Goal: Transaction & Acquisition: Download file/media

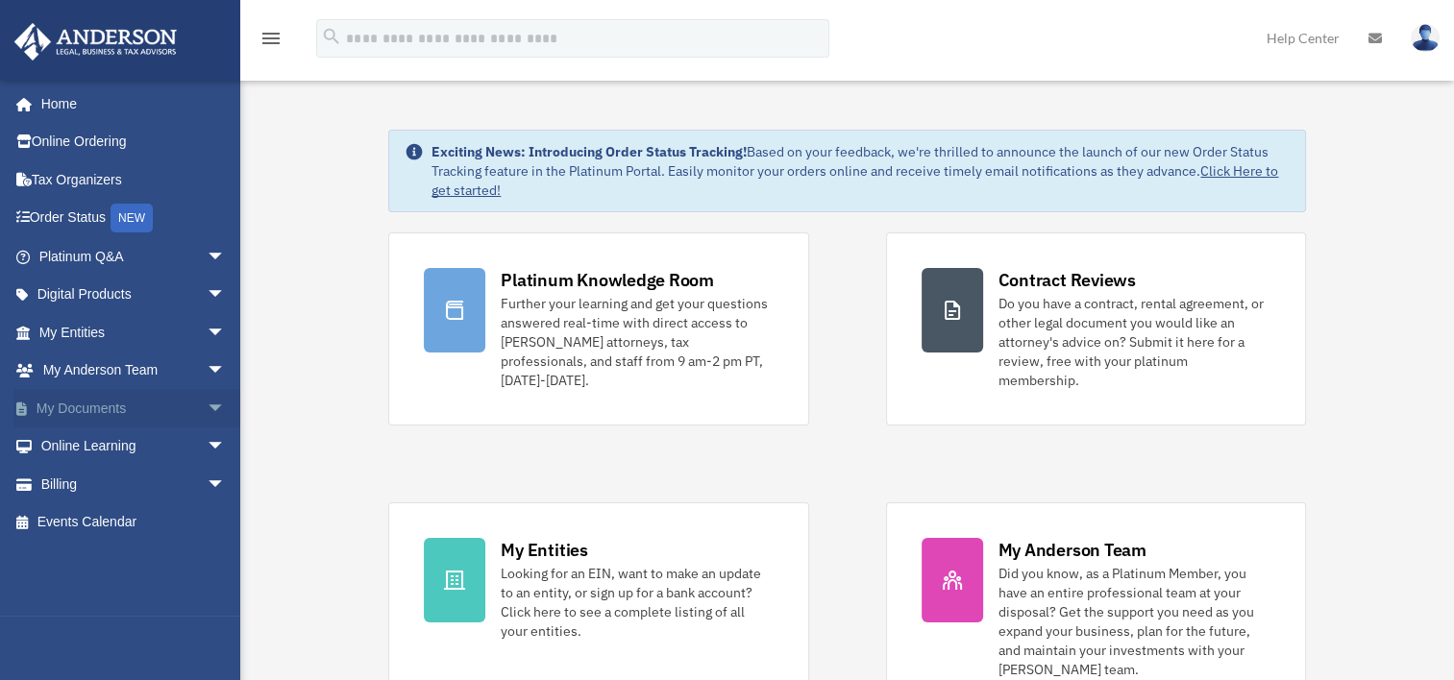
click at [207, 405] on span "arrow_drop_down" at bounding box center [226, 408] width 38 height 39
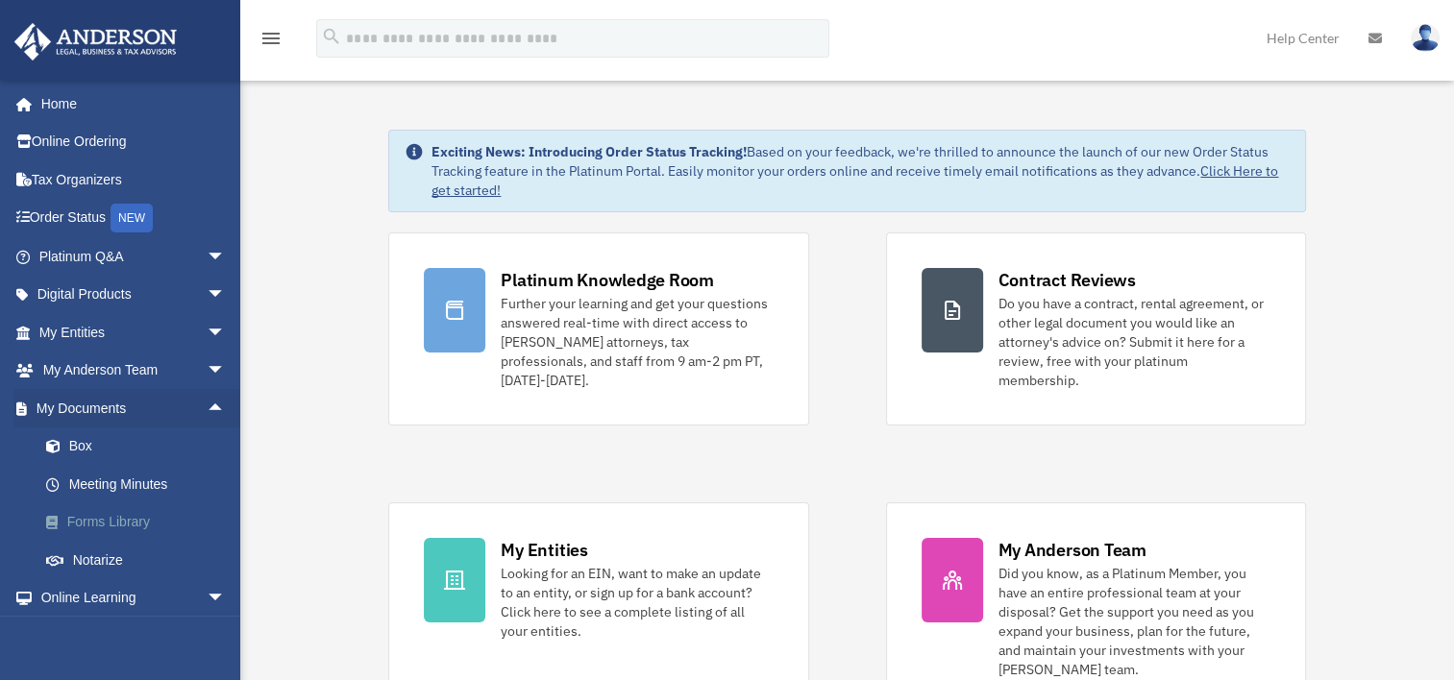
click at [115, 519] on link "Forms Library" at bounding box center [141, 523] width 228 height 38
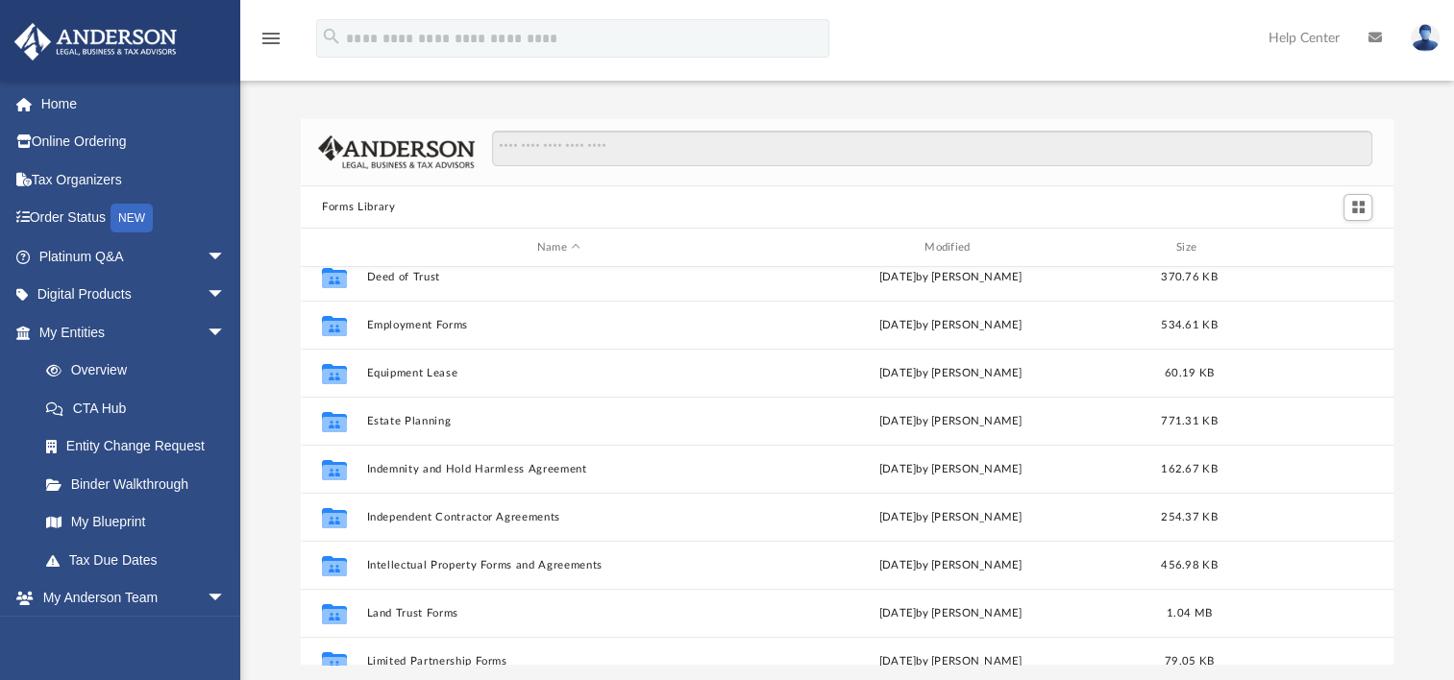
scroll to position [498, 0]
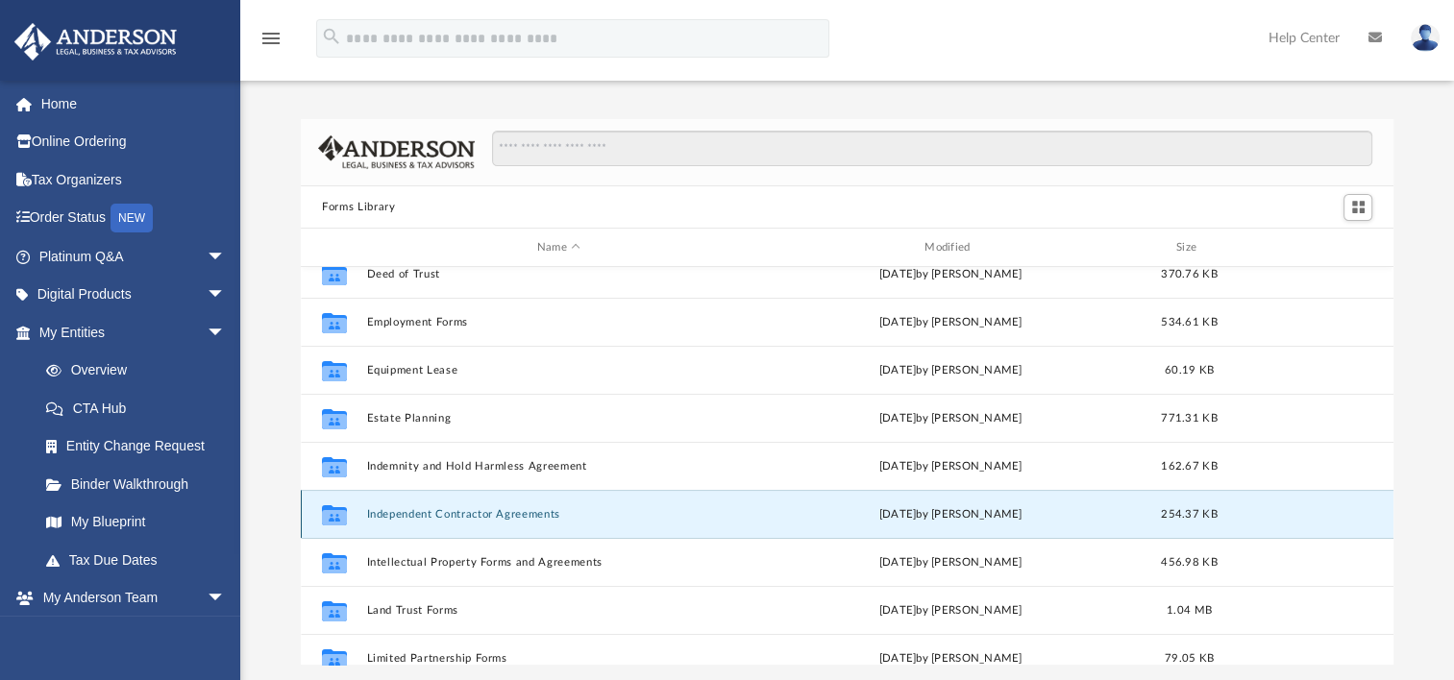
click at [507, 510] on button "Independent Contractor Agreements" at bounding box center [558, 514] width 383 height 12
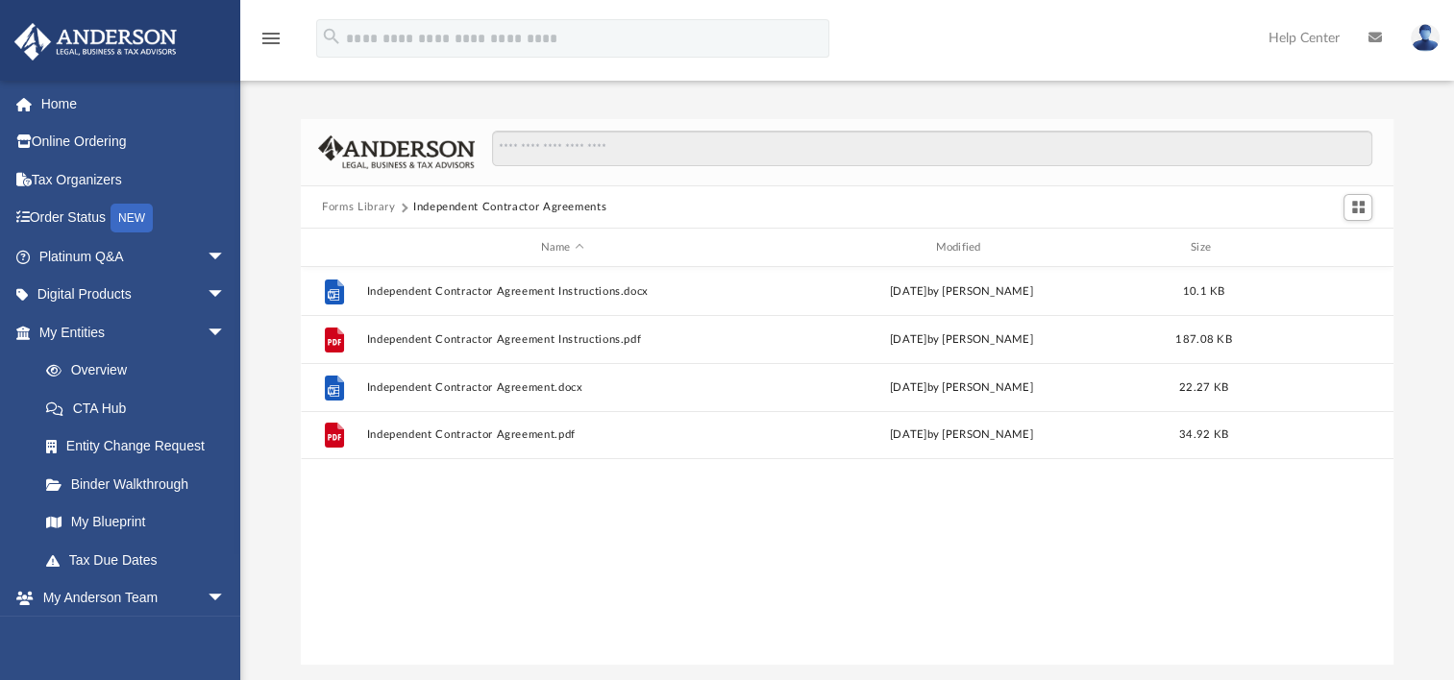
scroll to position [0, 0]
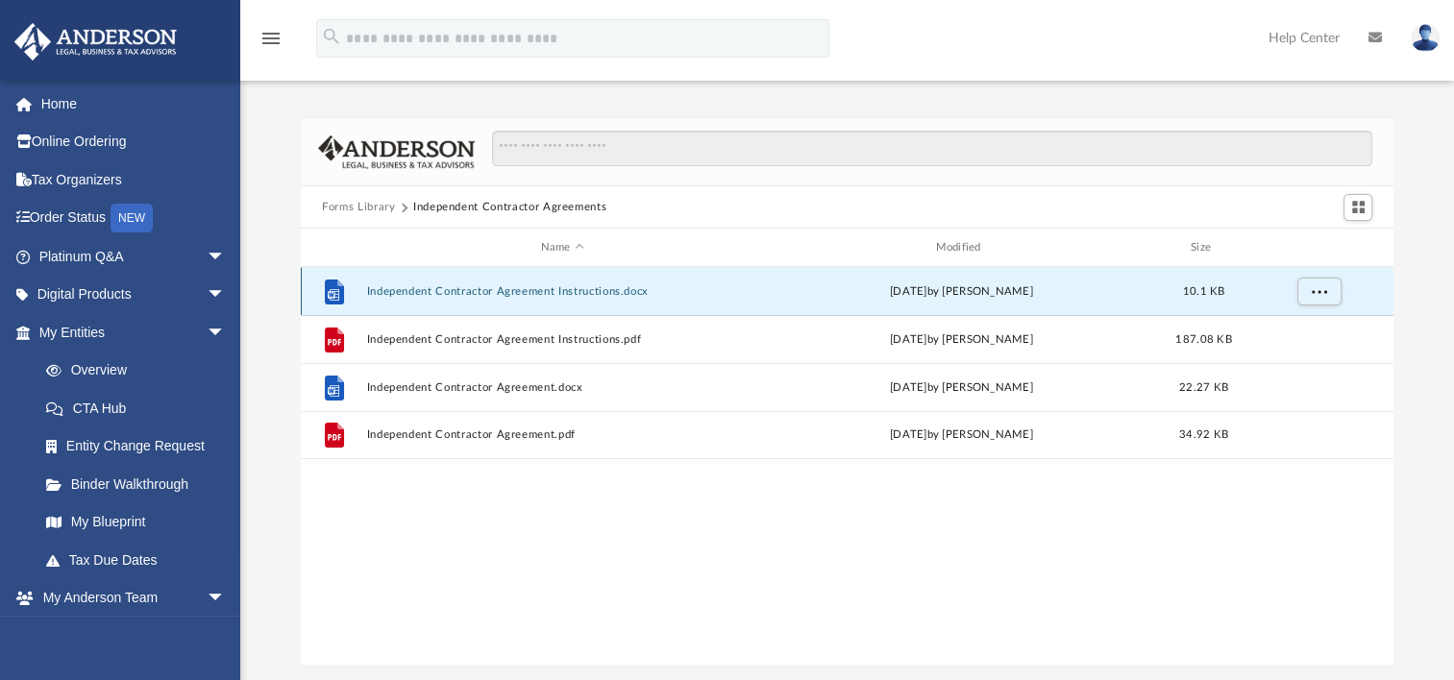
click at [544, 296] on button "Independent Contractor Agreement Instructions.docx" at bounding box center [562, 291] width 391 height 12
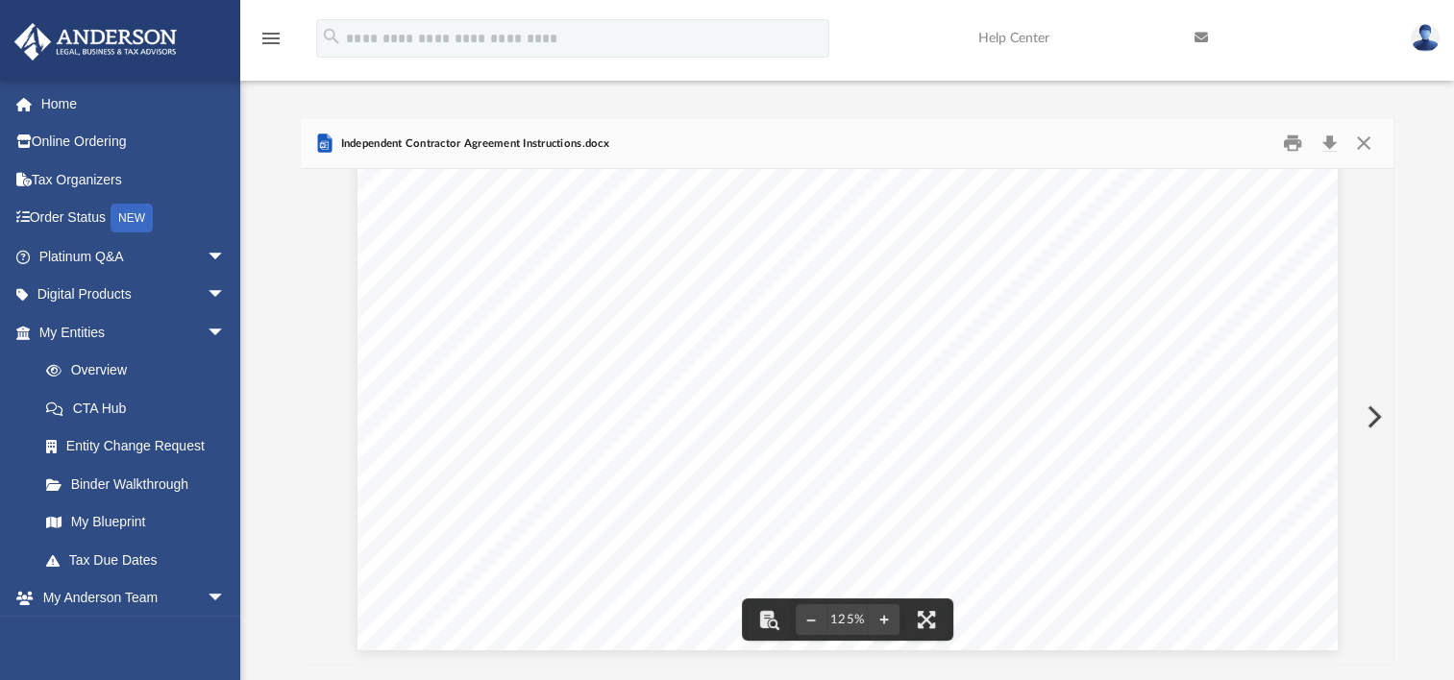
click at [1382, 200] on div "Independent Contractor Agreement Instructions The Independent Contractor Agreem…" at bounding box center [847, 417] width 1093 height 496
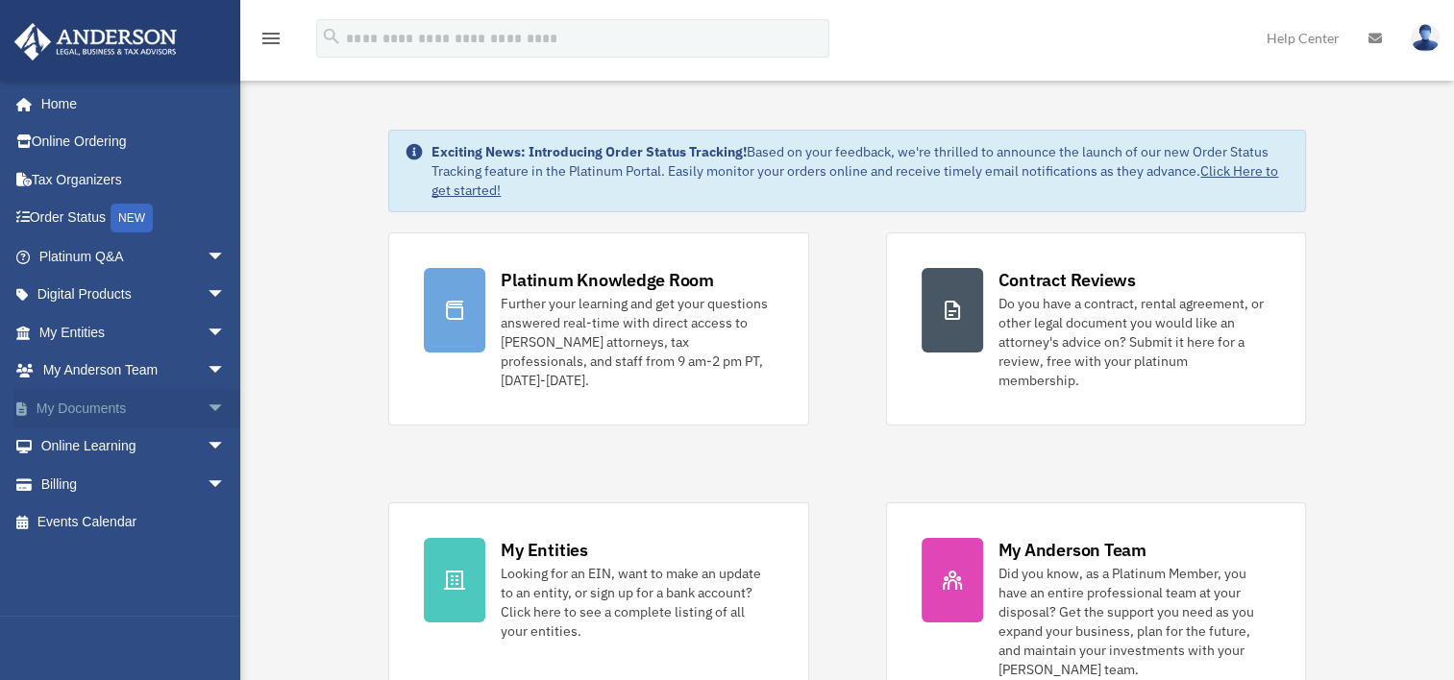
click at [207, 410] on span "arrow_drop_down" at bounding box center [226, 408] width 38 height 39
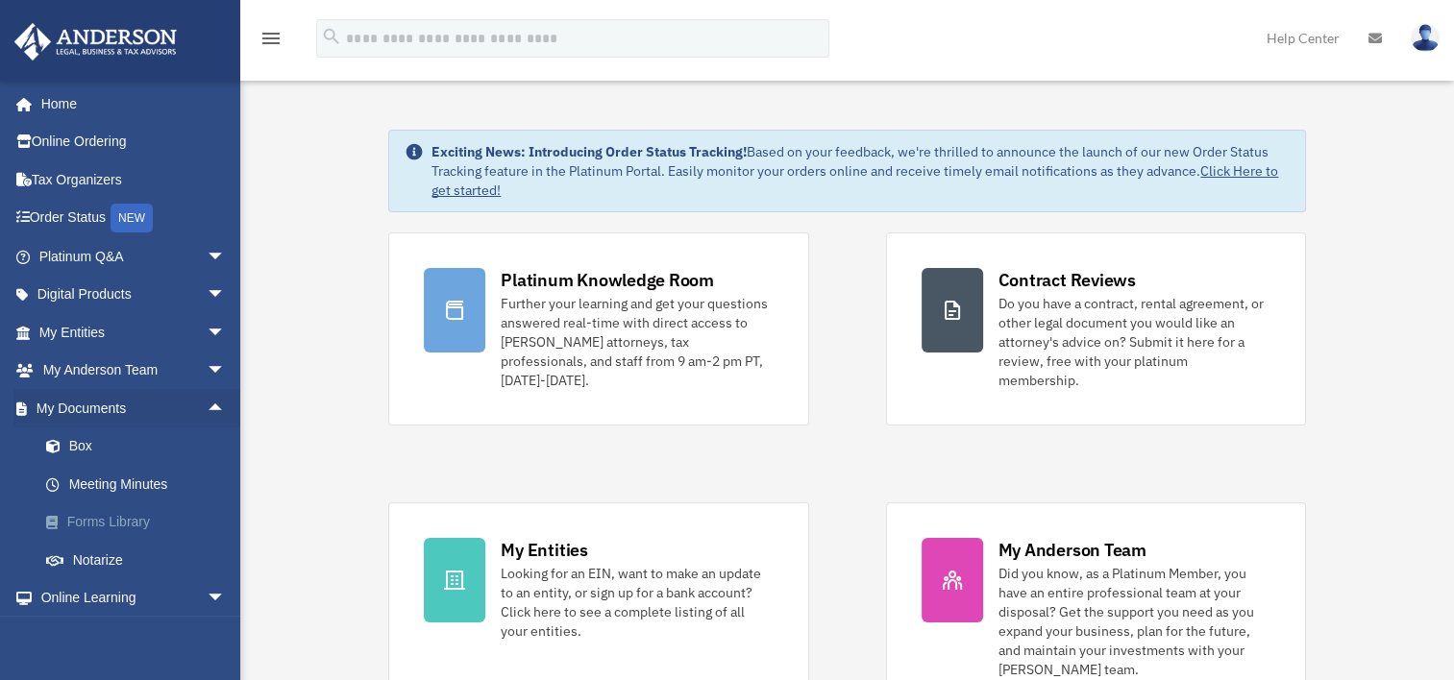
click at [129, 516] on link "Forms Library" at bounding box center [141, 523] width 228 height 38
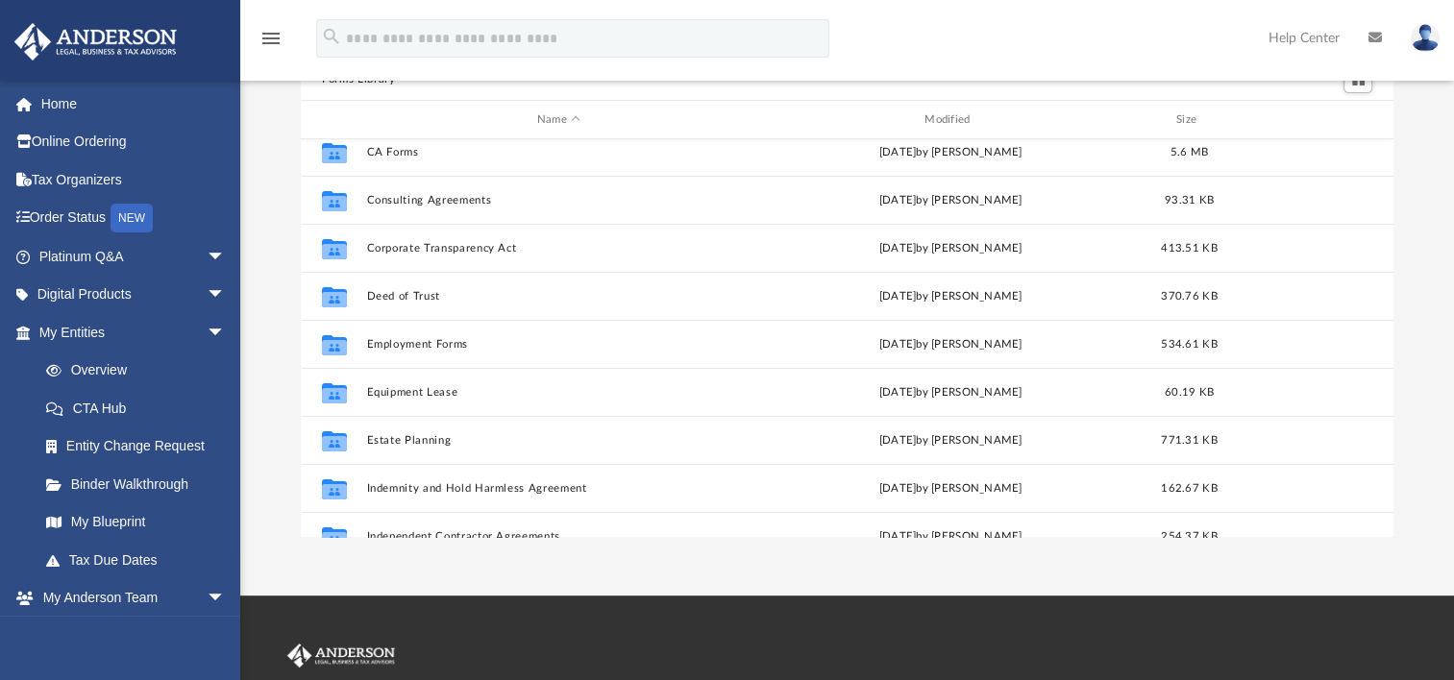
scroll to position [696, 0]
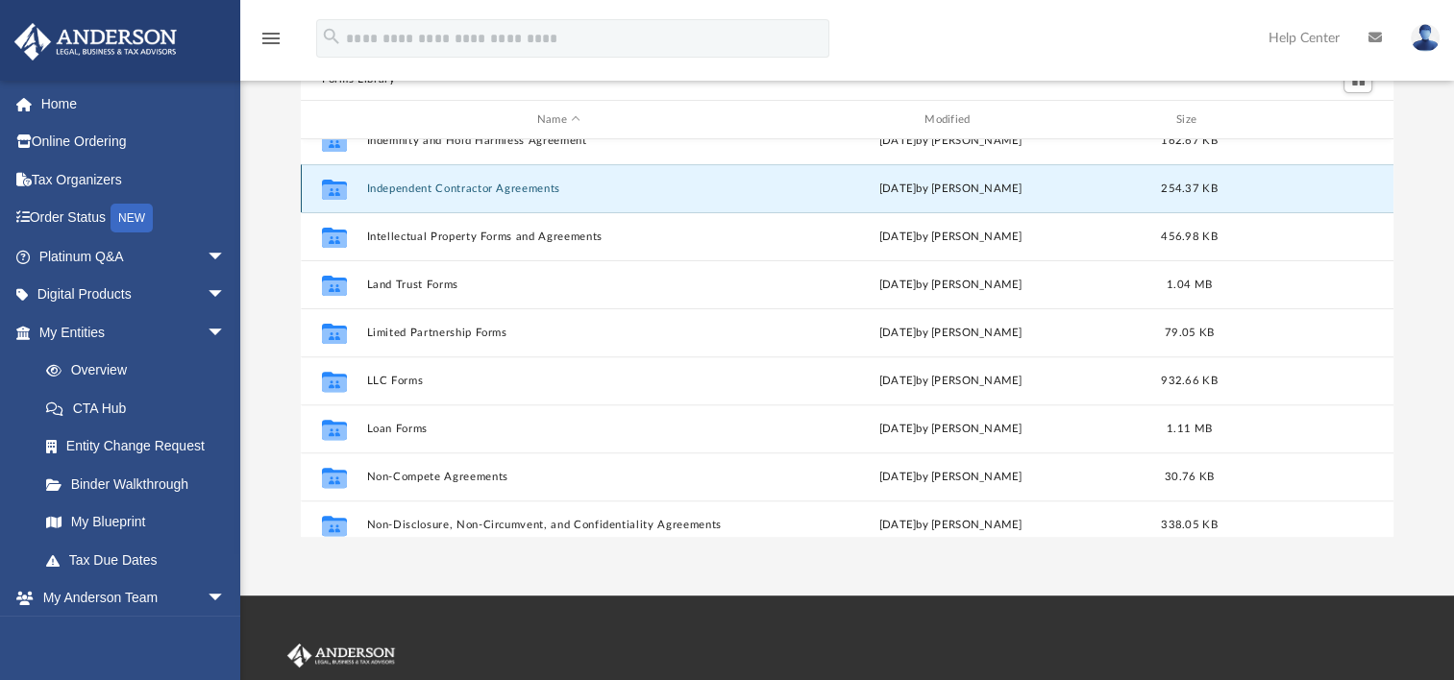
click at [531, 187] on button "Independent Contractor Agreements" at bounding box center [558, 189] width 383 height 12
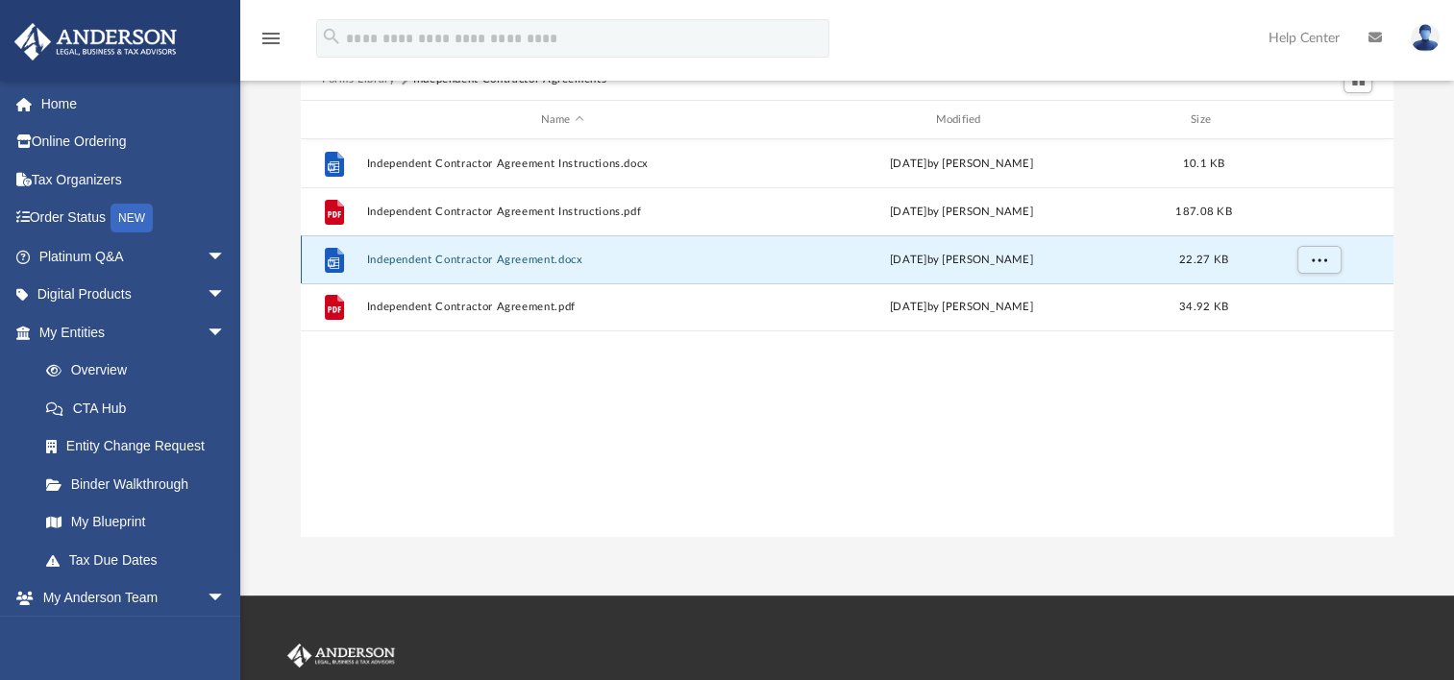
click at [510, 259] on button "Independent Contractor Agreement.docx" at bounding box center [562, 260] width 391 height 12
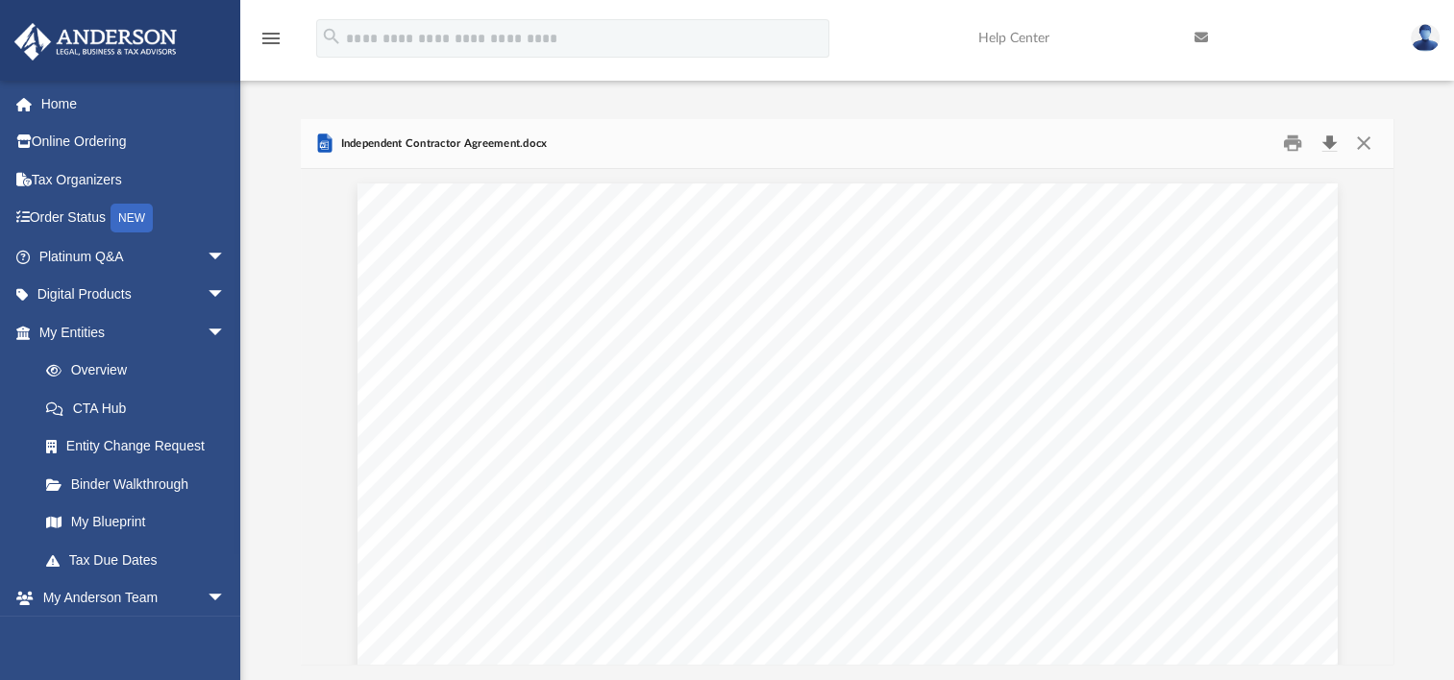
click at [1327, 144] on button "Download" at bounding box center [1329, 144] width 35 height 30
